Goal: Task Accomplishment & Management: Use online tool/utility

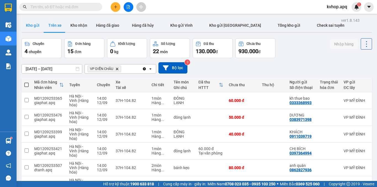
click at [33, 29] on button "Kho gửi" at bounding box center [33, 25] width 22 height 13
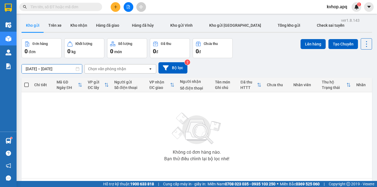
click at [33, 70] on input "[DATE] – [DATE]" at bounding box center [52, 69] width 60 height 9
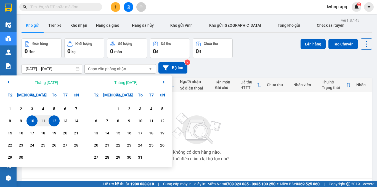
click at [52, 123] on div "12" at bounding box center [54, 121] width 8 height 7
click at [53, 123] on div "12" at bounding box center [54, 121] width 8 height 7
type input "[DATE] – [DATE]"
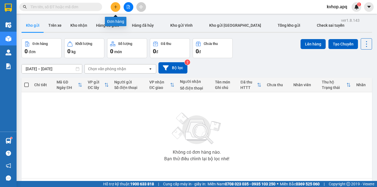
click at [115, 9] on button at bounding box center [116, 7] width 10 height 10
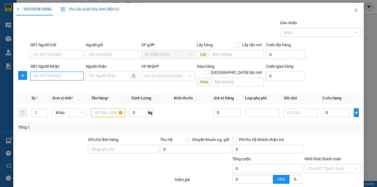
click at [50, 77] on input "SĐT Người Nhận" at bounding box center [56, 76] width 53 height 9
click at [69, 78] on input "SĐT Người Nhận" at bounding box center [56, 76] width 53 height 9
click at [52, 73] on input "SĐT Người Nhận" at bounding box center [56, 76] width 53 height 9
type input "0962108981"
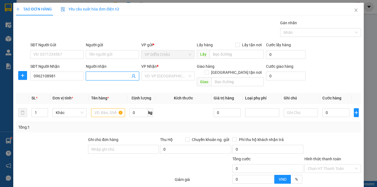
drag, startPoint x: 98, startPoint y: 78, endPoint x: 96, endPoint y: 81, distance: 3.6
click at [98, 80] on span at bounding box center [112, 76] width 53 height 9
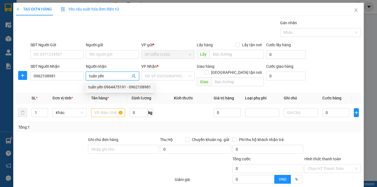
click at [119, 89] on div "tuấn yến 0964475191 - 0962108981" at bounding box center [119, 87] width 63 height 6
type input "tuấn yến 0964475191"
checkbox input "true"
type input "vp nh"
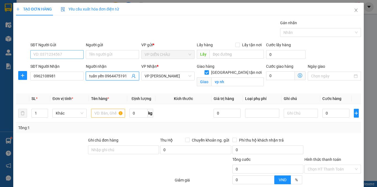
type input "tuấn yến 0964475191"
click at [47, 53] on input "SĐT Người Gửi" at bounding box center [56, 54] width 53 height 9
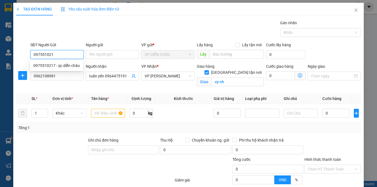
type input "0975510217"
drag, startPoint x: 57, startPoint y: 66, endPoint x: 71, endPoint y: 81, distance: 19.9
click at [59, 66] on div "0975510217 - qc diễn châu" at bounding box center [56, 66] width 46 height 6
type input "qc diễn châu"
checkbox input "true"
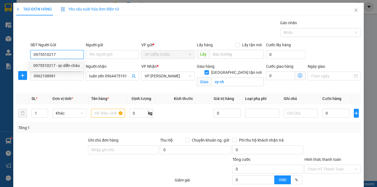
type input "vp"
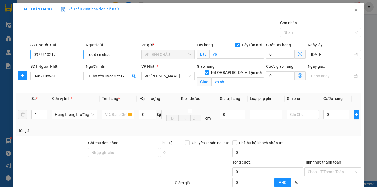
type input "0975510217"
click at [101, 116] on td at bounding box center [118, 114] width 37 height 21
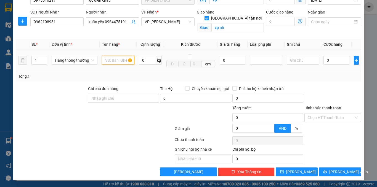
click at [115, 62] on input "text" at bounding box center [118, 60] width 33 height 9
type input "lk máy"
click at [323, 59] on input "0" at bounding box center [336, 60] width 26 height 9
type input "3"
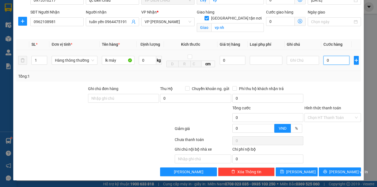
type input "3"
type input "30"
type input "300"
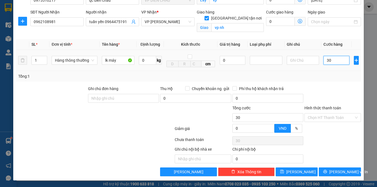
type input "300"
type input "3.000"
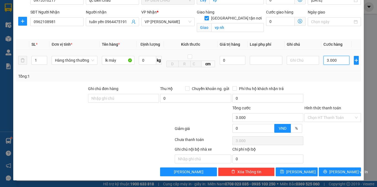
type input "30.000"
drag, startPoint x: 289, startPoint y: 59, endPoint x: 292, endPoint y: 60, distance: 3.3
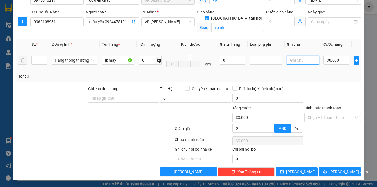
click at [288, 60] on input "text" at bounding box center [303, 60] width 32 height 9
type input "hầng cần gấp ,"
click at [318, 119] on input "Hình thức thanh toán" at bounding box center [331, 118] width 46 height 8
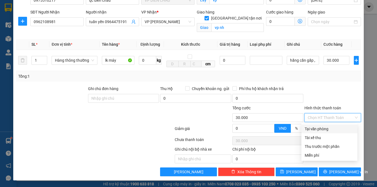
click at [316, 130] on div "Tại văn phòng" at bounding box center [329, 129] width 49 height 6
type input "0"
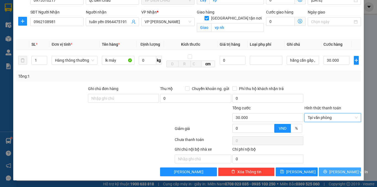
click at [325, 169] on button "[PERSON_NAME] và In" at bounding box center [340, 172] width 42 height 9
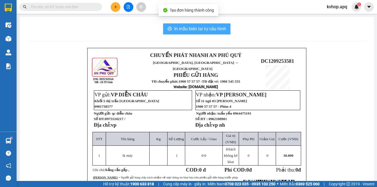
click at [191, 30] on span "In mẫu biên lai tự cấu hình" at bounding box center [200, 28] width 52 height 7
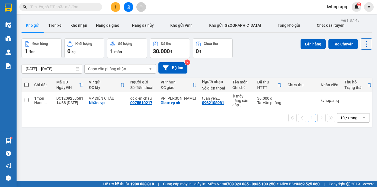
click at [173, 8] on div "Kết quả tìm kiếm ( 0 ) Bộ lọc No Data kvhop.apq 2" at bounding box center [188, 7] width 377 height 14
click at [129, 9] on button at bounding box center [129, 7] width 10 height 10
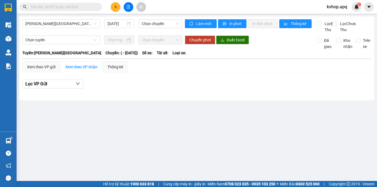
click at [59, 17] on div "Gia Lâm - [GEOGRAPHIC_DATA] [DATE] Chọn chuyến Làm mới In phơi In đơn chọn Thốn…" at bounding box center [196, 59] width 355 height 84
click at [58, 23] on span "[PERSON_NAME][GEOGRAPHIC_DATA]" at bounding box center [60, 24] width 71 height 8
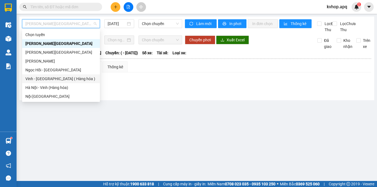
click at [51, 78] on div "Vinh - [GEOGRAPHIC_DATA] ( Hàng hóa )" at bounding box center [60, 79] width 71 height 6
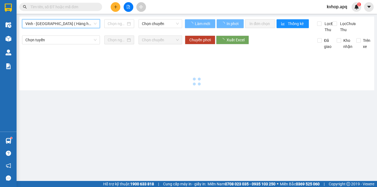
type input "[DATE]"
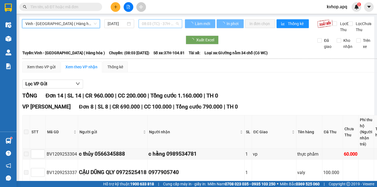
drag, startPoint x: 143, startPoint y: 24, endPoint x: 146, endPoint y: 23, distance: 3.1
click at [143, 24] on span "08:03 (TC) - 37H-104.81" at bounding box center [160, 24] width 37 height 8
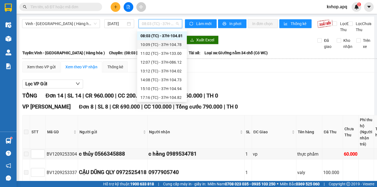
scroll to position [9, 0]
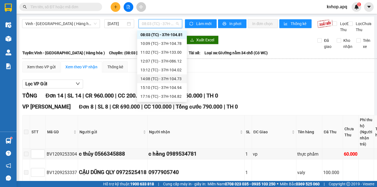
click at [154, 78] on div "14:08 (TC) - 37H-104.73" at bounding box center [161, 79] width 43 height 6
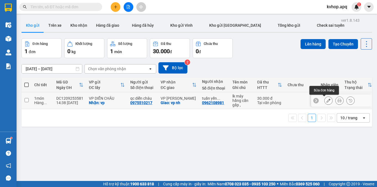
drag, startPoint x: 324, startPoint y: 102, endPoint x: 318, endPoint y: 97, distance: 7.4
click at [319, 97] on div at bounding box center [341, 101] width 61 height 12
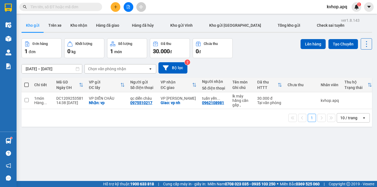
click at [207, 168] on div "ver 1.8.143 Kho gửi Trên xe Kho nhận Hàng đã giao Hàng đã hủy Kho gửi Vinh Kho …" at bounding box center [196, 110] width 355 height 187
click at [129, 4] on button at bounding box center [129, 7] width 10 height 10
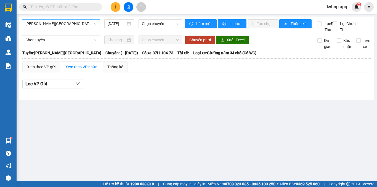
click at [80, 25] on span "[PERSON_NAME][GEOGRAPHIC_DATA]" at bounding box center [60, 24] width 71 height 8
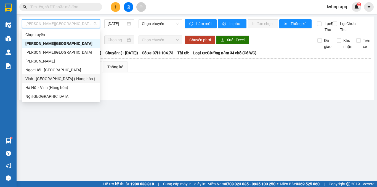
click at [56, 80] on div "Vinh - [GEOGRAPHIC_DATA] ( Hàng hóa )" at bounding box center [60, 79] width 71 height 6
type input "[DATE]"
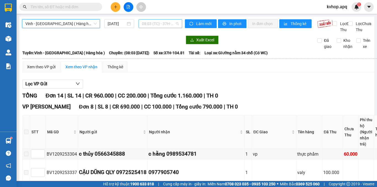
click at [174, 22] on span "08:03 (TC) - 37H-104.81" at bounding box center [160, 24] width 37 height 8
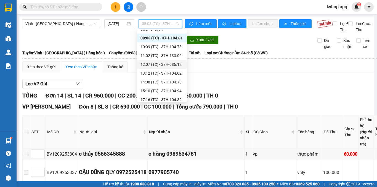
scroll to position [9, 0]
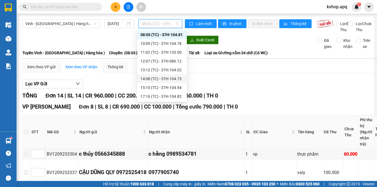
click at [172, 79] on div "14:08 (TC) - 37H-104.73" at bounding box center [161, 79] width 43 height 6
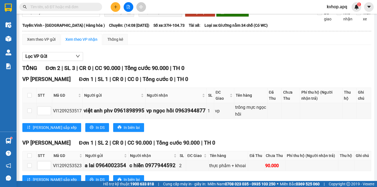
scroll to position [52, 0]
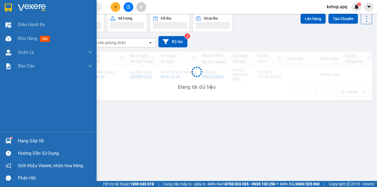
scroll to position [25, 0]
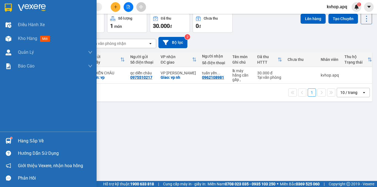
click at [36, 144] on div "Hàng sắp về" at bounding box center [55, 141] width 75 height 8
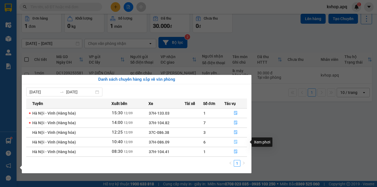
click at [236, 142] on icon "file-done" at bounding box center [236, 142] width 4 height 4
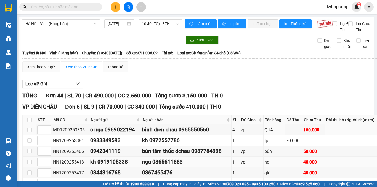
scroll to position [55, 0]
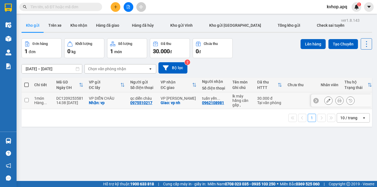
click at [25, 98] on input "checkbox" at bounding box center [27, 100] width 4 height 4
checkbox input "true"
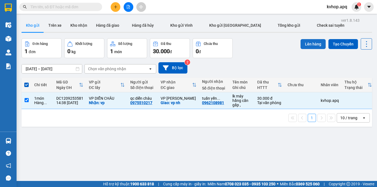
click at [304, 43] on button "Lên hàng" at bounding box center [313, 44] width 25 height 10
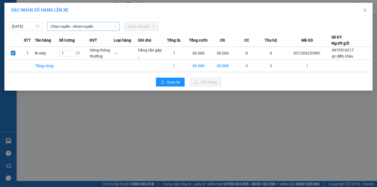
click at [55, 28] on span "Chọn tuyến - nhóm tuyến" at bounding box center [84, 26] width 66 height 8
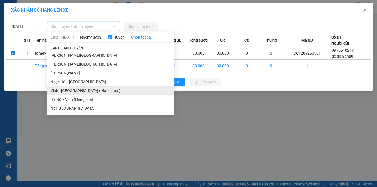
click at [73, 87] on li "Vinh - [GEOGRAPHIC_DATA] ( Hàng hóa )" at bounding box center [110, 90] width 127 height 9
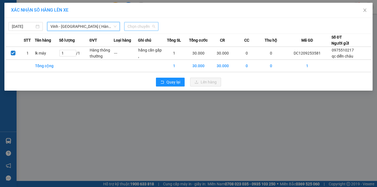
click at [141, 29] on span "Chọn chuyến" at bounding box center [141, 26] width 28 height 8
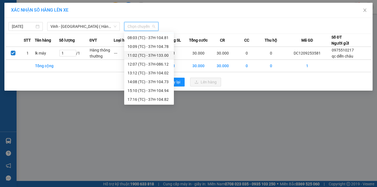
scroll to position [9, 0]
click at [163, 100] on div "17:16 (TC) - 37H-104.82" at bounding box center [148, 99] width 43 height 6
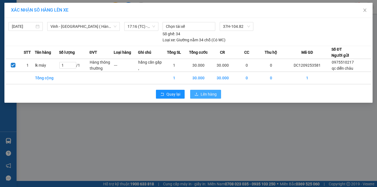
click at [204, 95] on span "Lên hàng" at bounding box center [209, 94] width 16 height 6
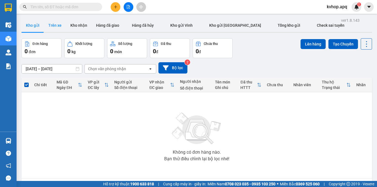
click at [57, 29] on button "Trên xe" at bounding box center [55, 25] width 22 height 13
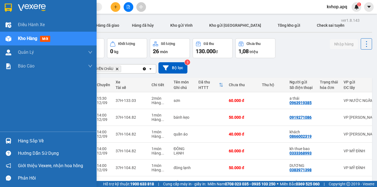
drag, startPoint x: 27, startPoint y: 140, endPoint x: 47, endPoint y: 138, distance: 19.7
click at [29, 140] on div "Hàng sắp về" at bounding box center [55, 141] width 75 height 8
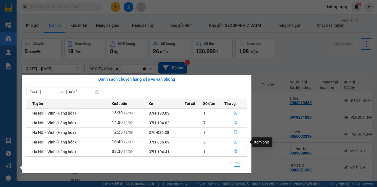
click at [235, 142] on icon "file-done" at bounding box center [236, 142] width 4 height 4
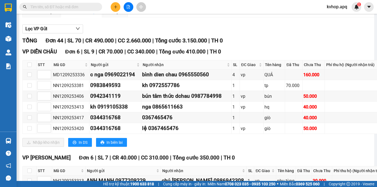
scroll to position [83, 0]
